Goal: Check status: Check status

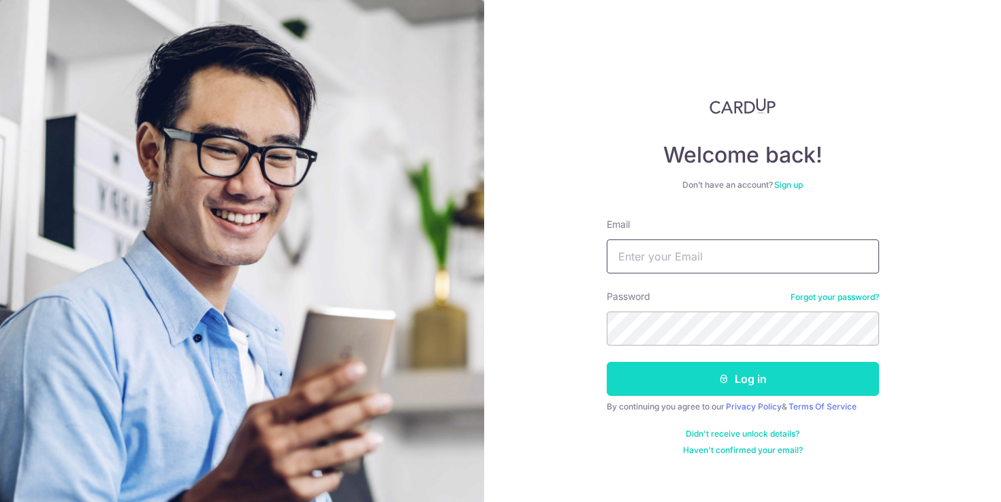
type input "[EMAIL_ADDRESS][DOMAIN_NAME]"
click at [767, 385] on button "Log in" at bounding box center [743, 379] width 272 height 34
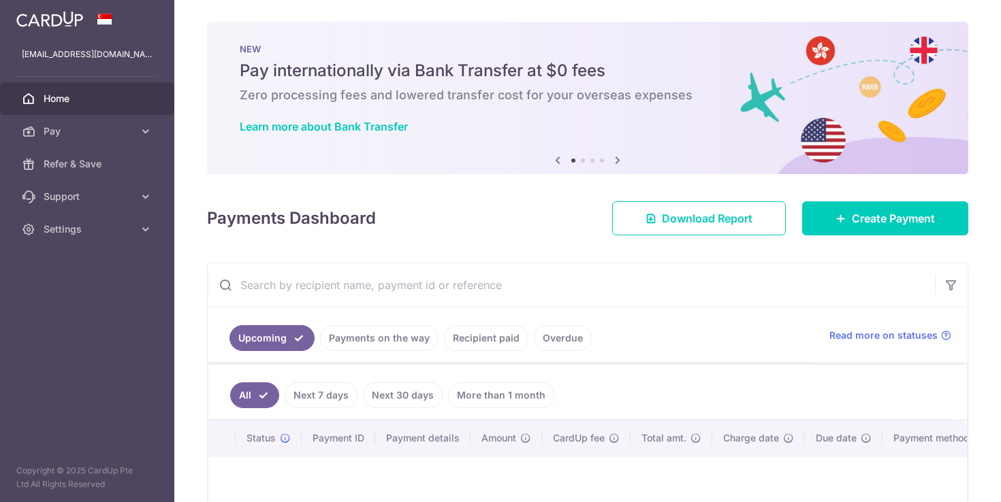
drag, startPoint x: 381, startPoint y: 329, endPoint x: 439, endPoint y: 332, distance: 58.6
click at [381, 329] on link "Payments on the way" at bounding box center [379, 338] width 118 height 26
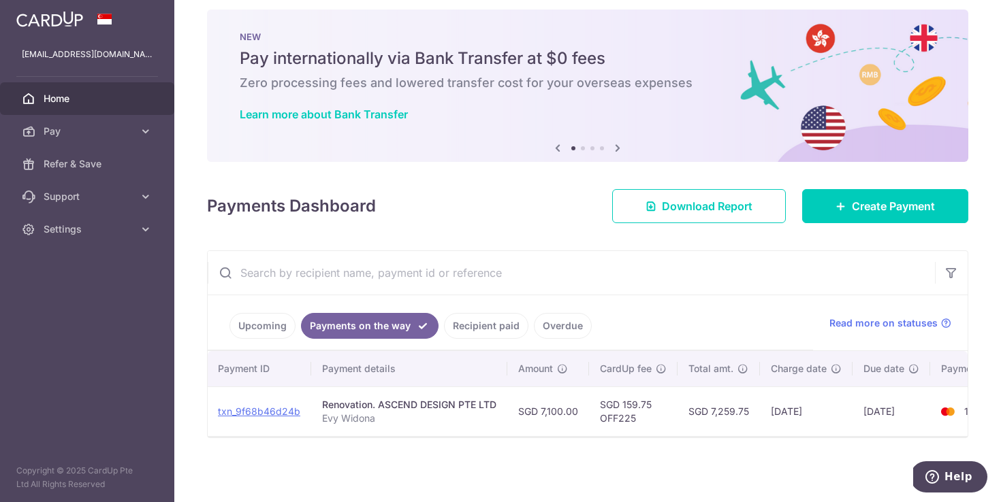
scroll to position [0, 216]
